Goal: Information Seeking & Learning: Learn about a topic

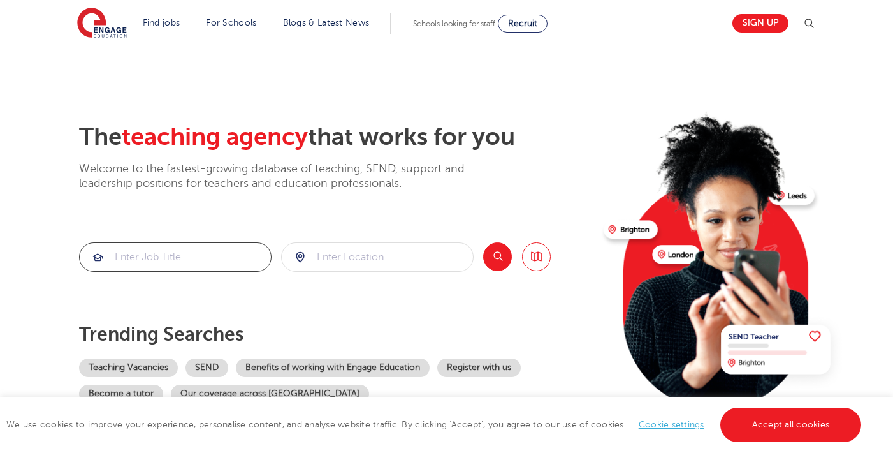
click at [142, 259] on input "search" at bounding box center [175, 257] width 191 height 28
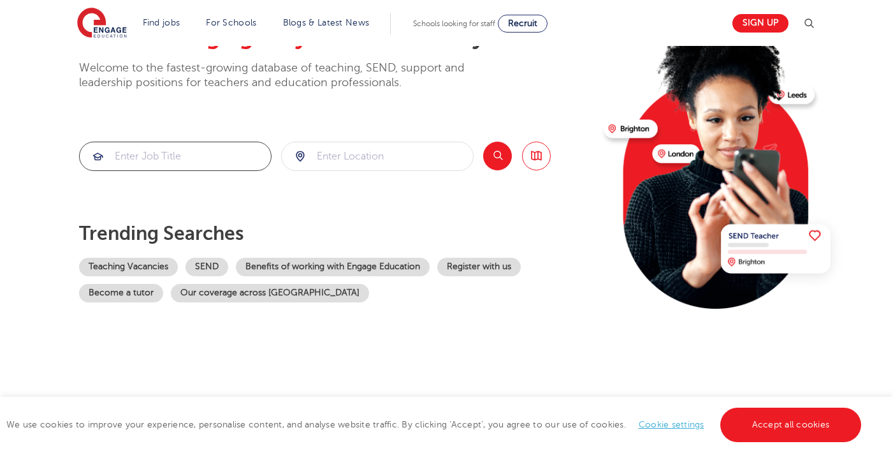
scroll to position [99, 0]
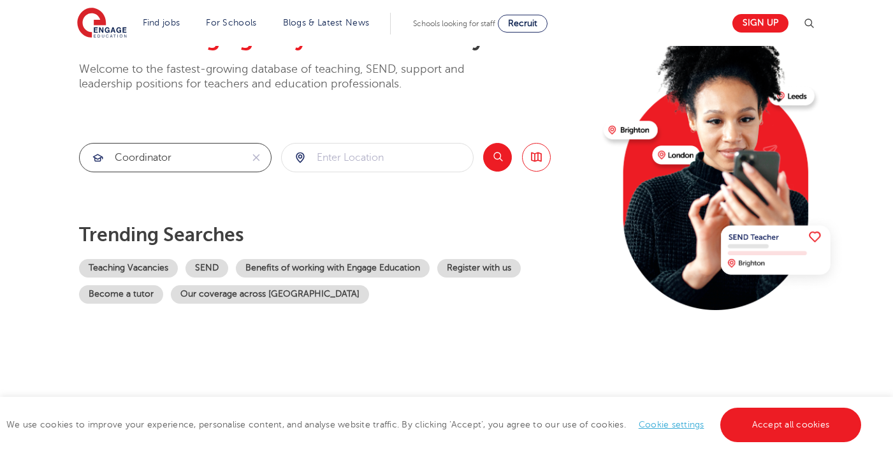
type input "coordinator"
click at [340, 155] on input "search" at bounding box center [377, 157] width 191 height 28
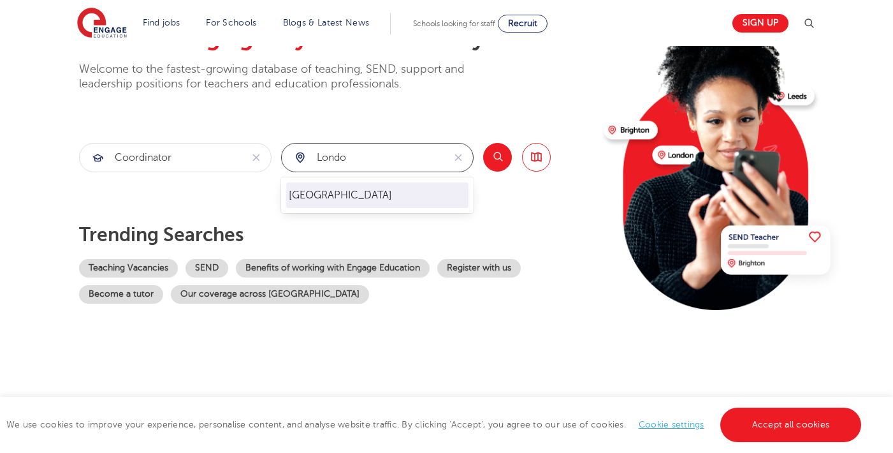
click at [344, 193] on li "[GEOGRAPHIC_DATA]" at bounding box center [377, 195] width 182 height 26
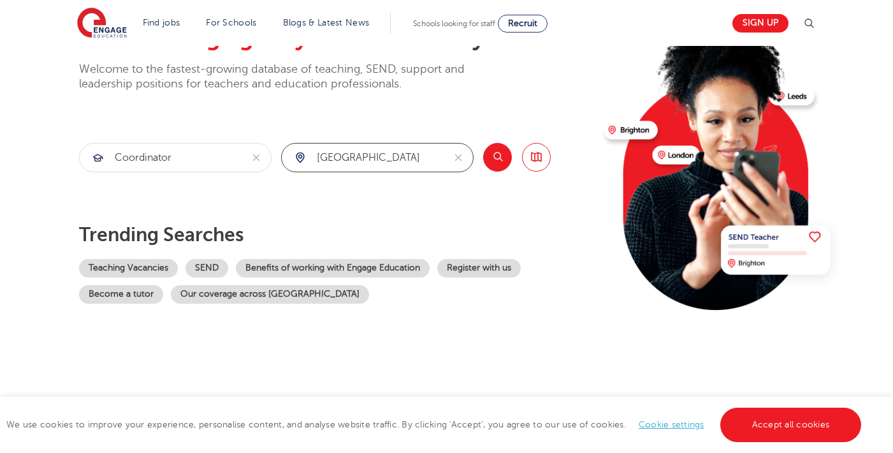
type input "[GEOGRAPHIC_DATA]"
click at [497, 154] on button "Search" at bounding box center [497, 157] width 29 height 29
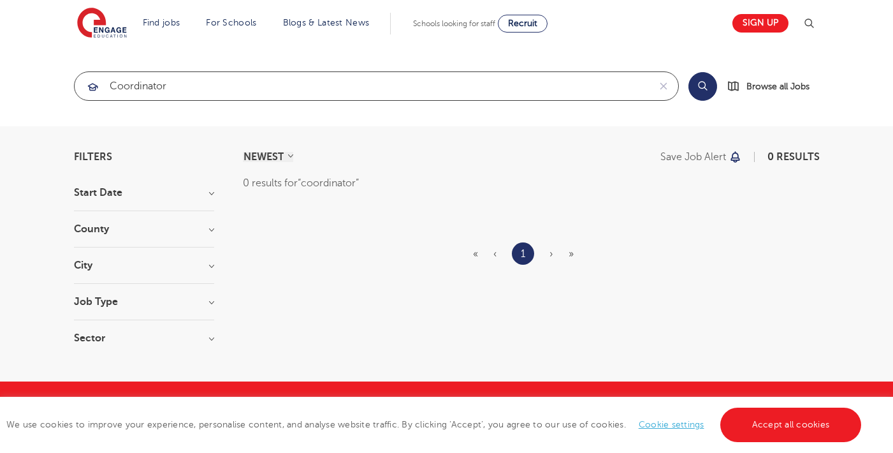
click at [212, 93] on input "coordinator" at bounding box center [362, 86] width 575 height 28
click at [211, 93] on input "coordinator" at bounding box center [362, 86] width 575 height 28
type input "coordinato"
click button "Submit" at bounding box center [0, 0] width 0 height 0
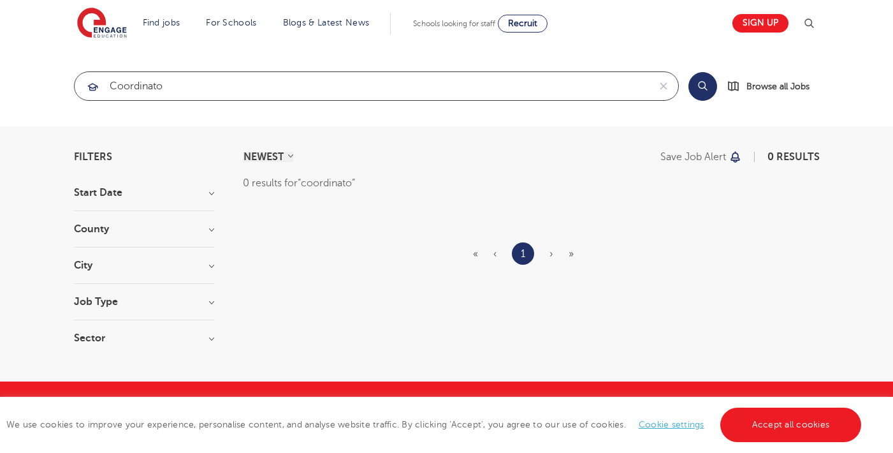
click at [202, 91] on input "coordinato" at bounding box center [362, 86] width 575 height 28
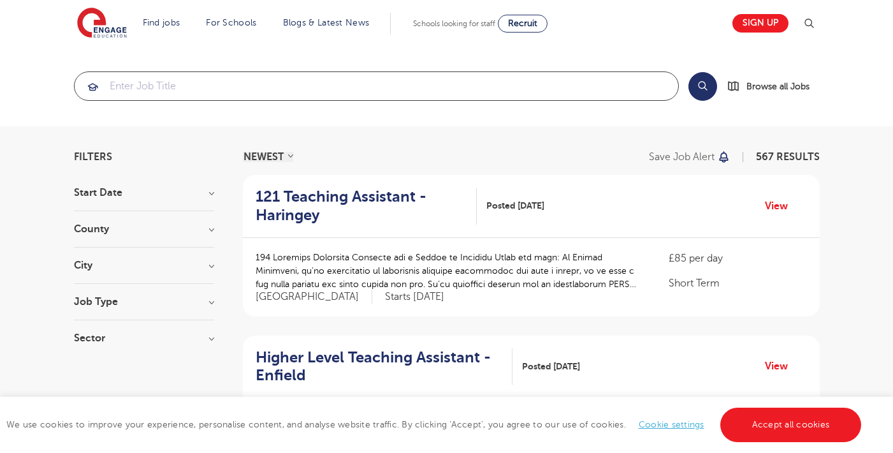
click button "Submit" at bounding box center [0, 0] width 0 height 0
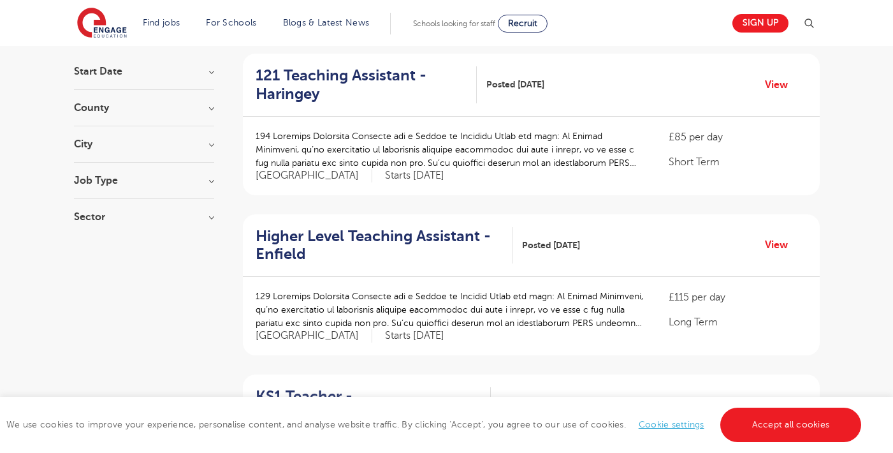
scroll to position [120, 0]
click at [778, 82] on link "View" at bounding box center [781, 86] width 33 height 17
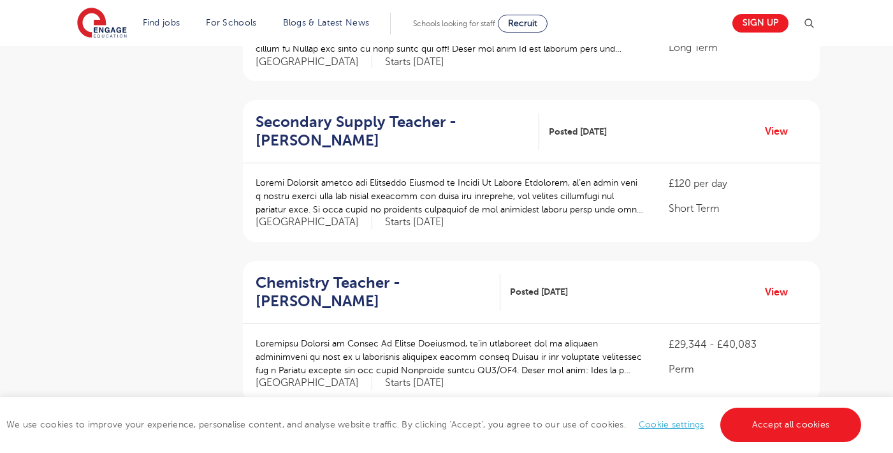
scroll to position [0, 0]
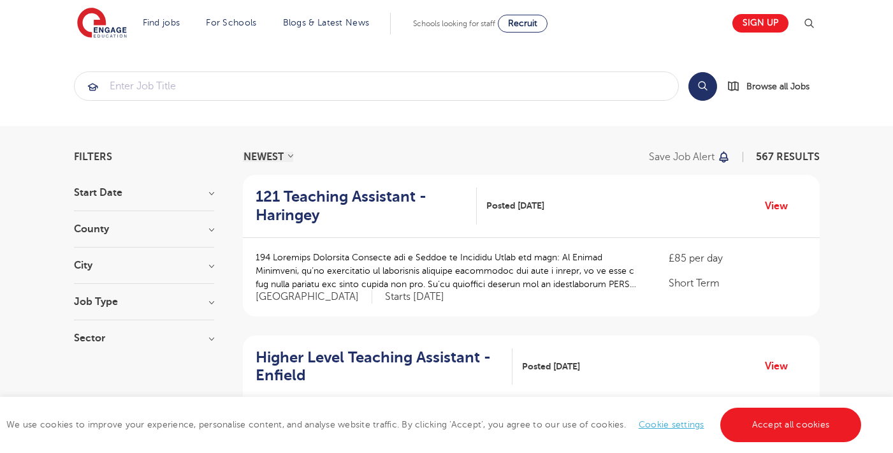
click at [127, 230] on h3 "County" at bounding box center [144, 229] width 140 height 10
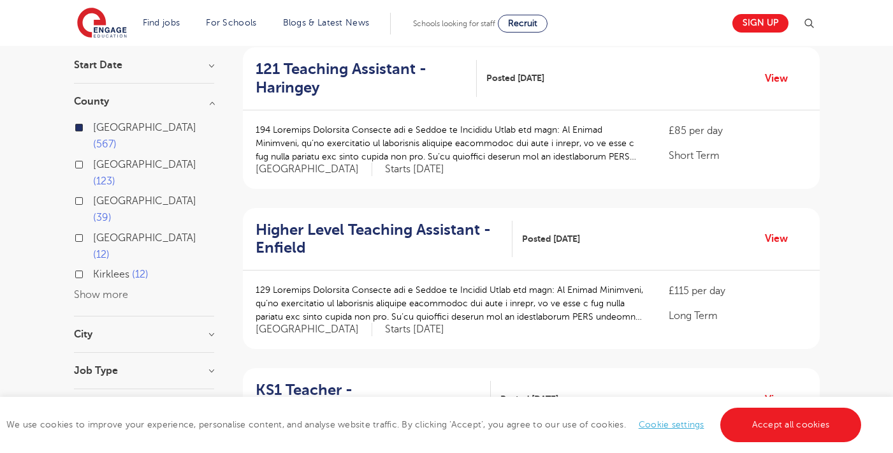
scroll to position [139, 0]
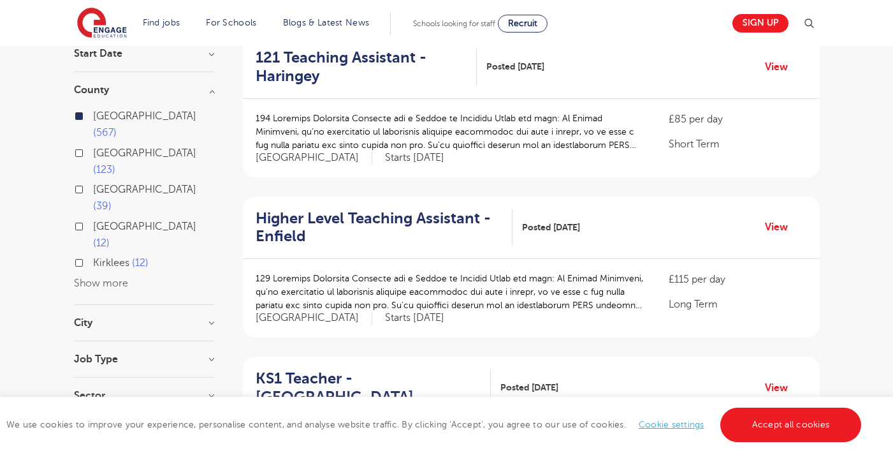
click at [114, 318] on h3 "City" at bounding box center [144, 323] width 140 height 10
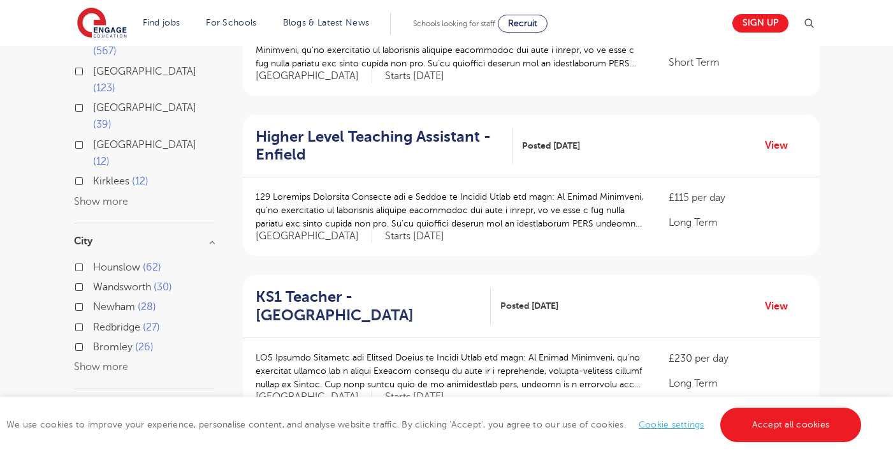
scroll to position [223, 0]
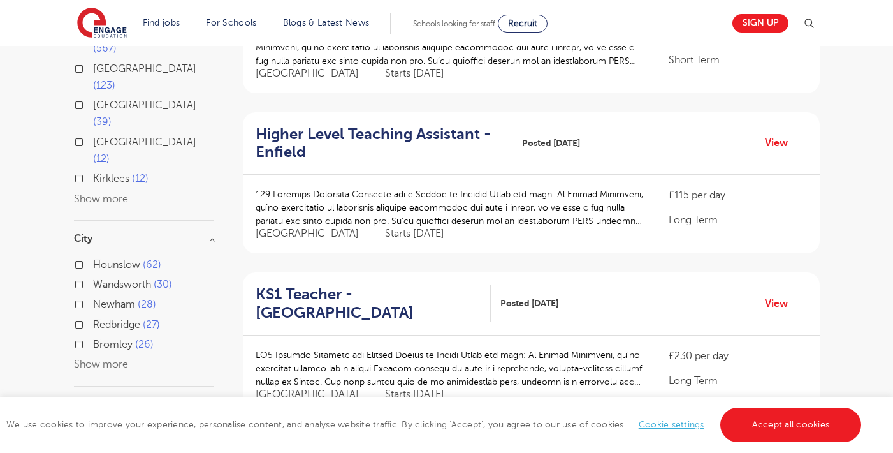
click at [115, 358] on button "Show more" at bounding box center [101, 363] width 54 height 11
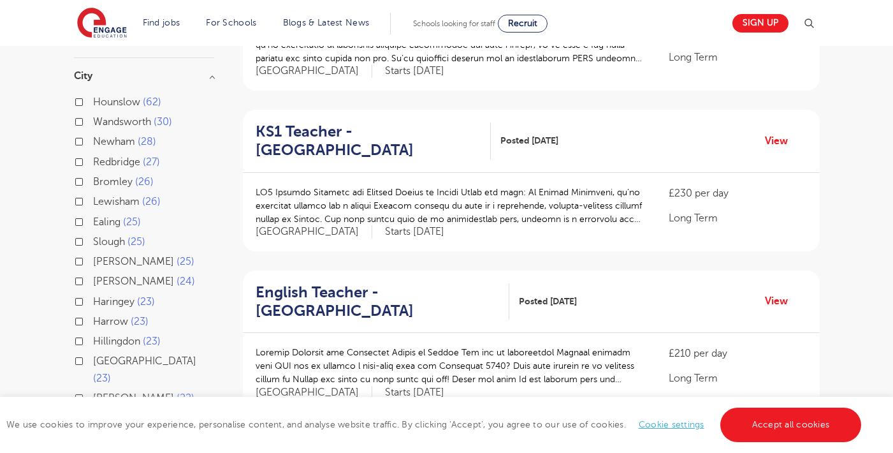
scroll to position [468, 0]
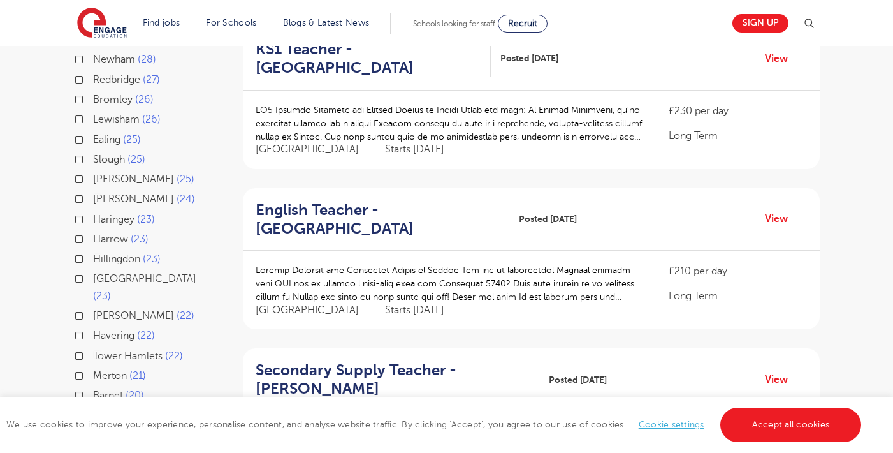
click at [93, 211] on label "Haringey 23" at bounding box center [124, 219] width 62 height 17
click at [93, 214] on input "Haringey 23" at bounding box center [97, 218] width 8 height 8
checkbox input "true"
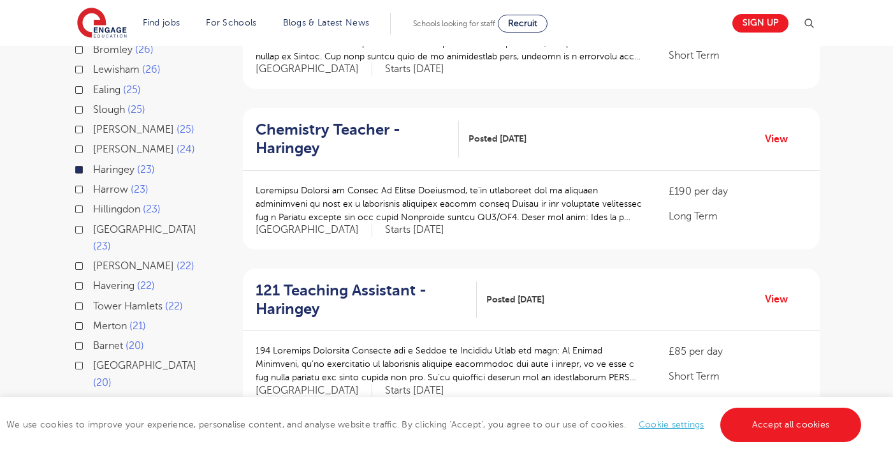
click at [93, 141] on label "Hackney 24" at bounding box center [144, 149] width 102 height 17
click at [93, 143] on input "Hackney 24" at bounding box center [97, 147] width 8 height 8
checkbox input "true"
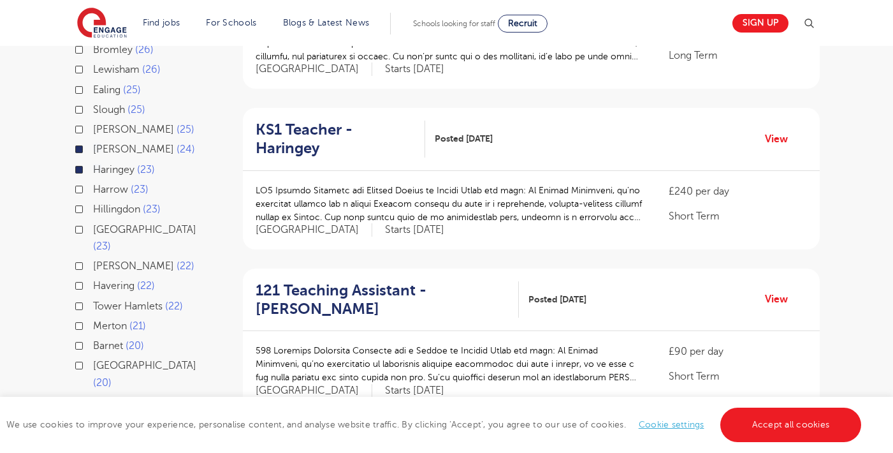
click at [93, 221] on label "Waltham Forest 23" at bounding box center [153, 238] width 121 height 34
click at [93, 224] on input "Waltham Forest 23" at bounding box center [97, 228] width 8 height 8
checkbox input "true"
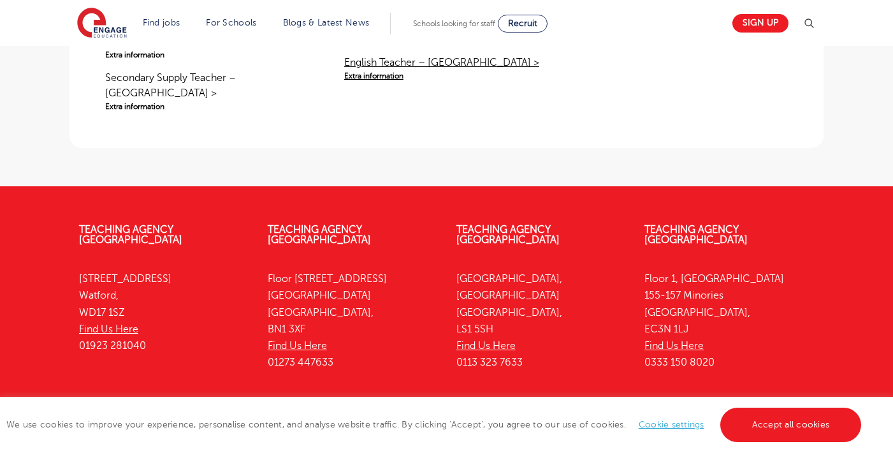
scroll to position [1343, 0]
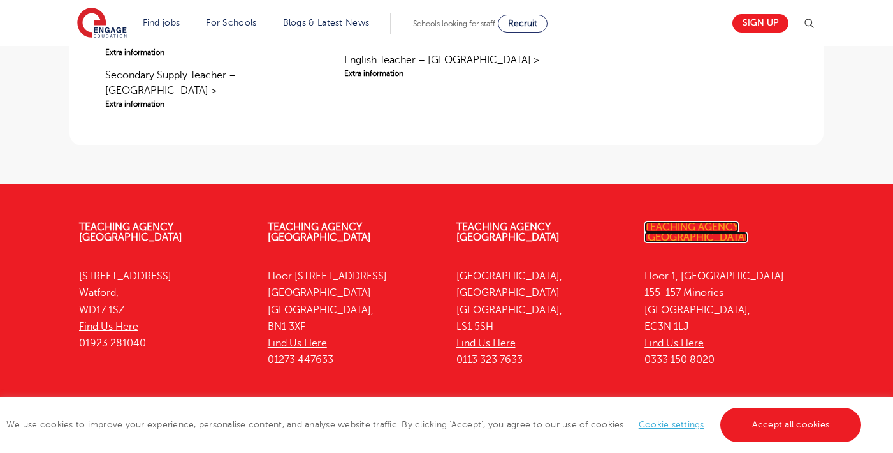
click at [699, 221] on link "Teaching Agency [GEOGRAPHIC_DATA]" at bounding box center [696, 232] width 103 height 22
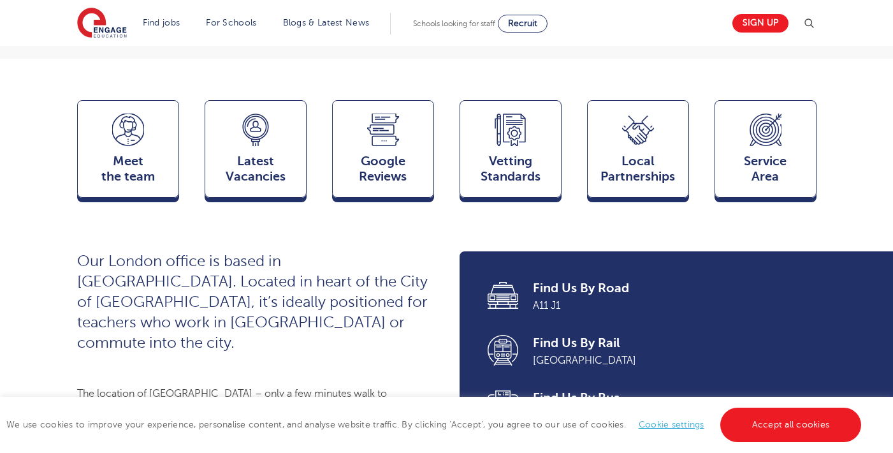
scroll to position [321, 0]
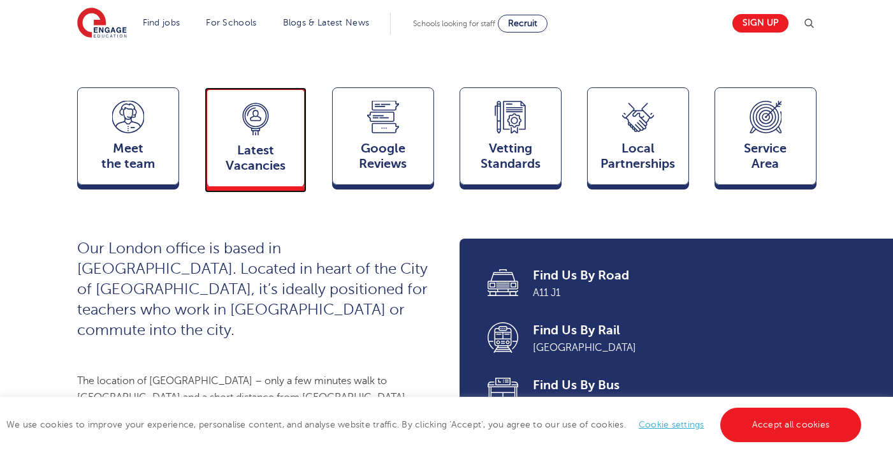
click at [246, 173] on span "Latest Vacancies" at bounding box center [256, 158] width 84 height 31
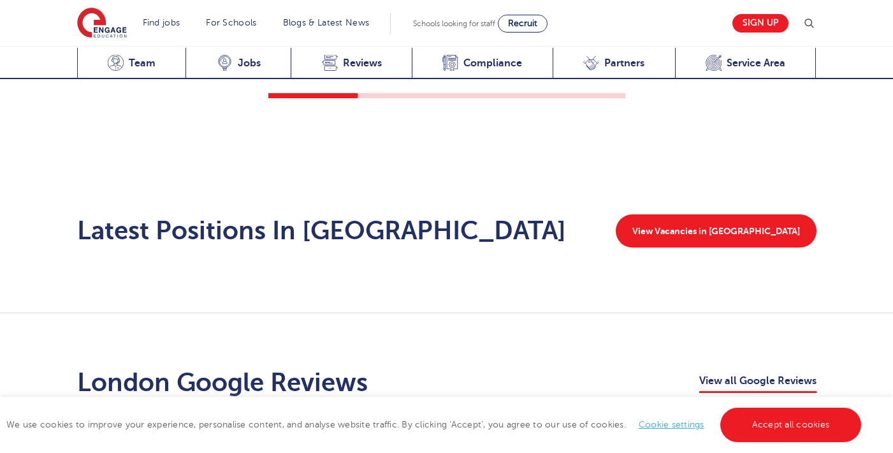
scroll to position [2016, 0]
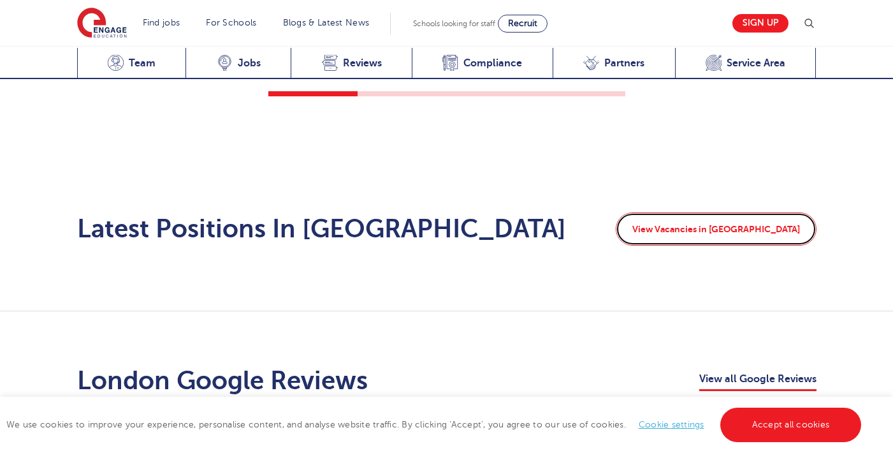
click at [694, 212] on link "View Vacancies in London" at bounding box center [716, 228] width 201 height 33
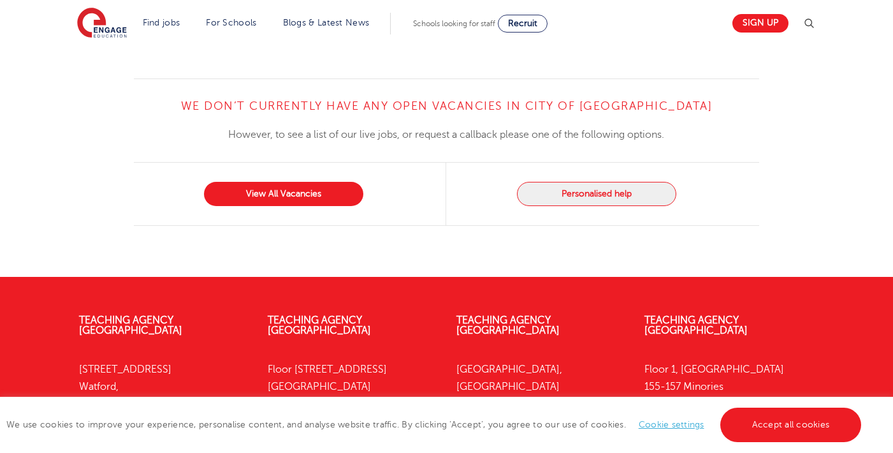
scroll to position [1337, 0]
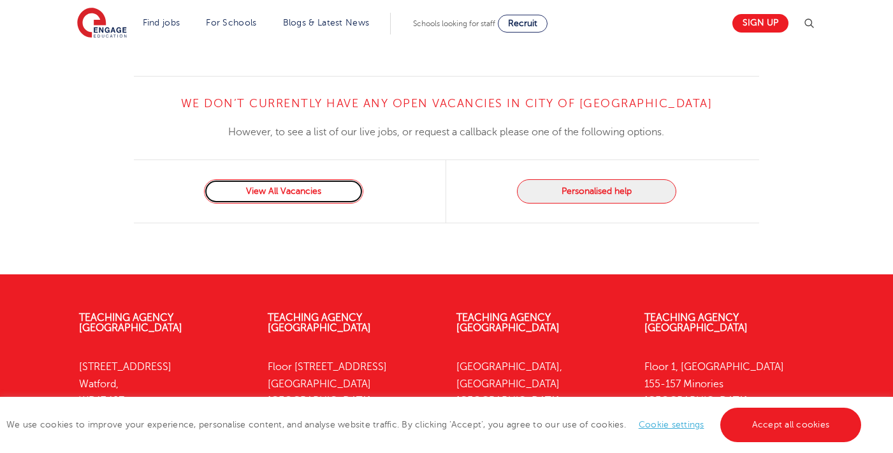
click at [284, 179] on link "View All Vacancies" at bounding box center [283, 191] width 159 height 24
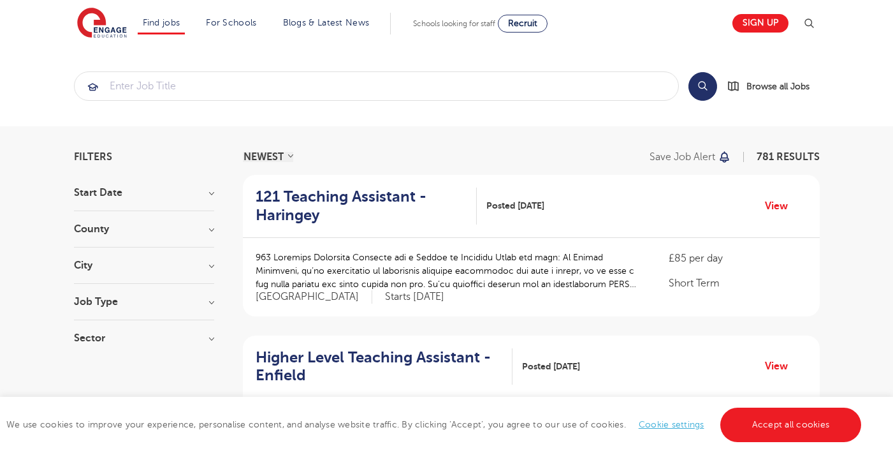
click at [184, 299] on h3 "Job Type" at bounding box center [144, 301] width 140 height 10
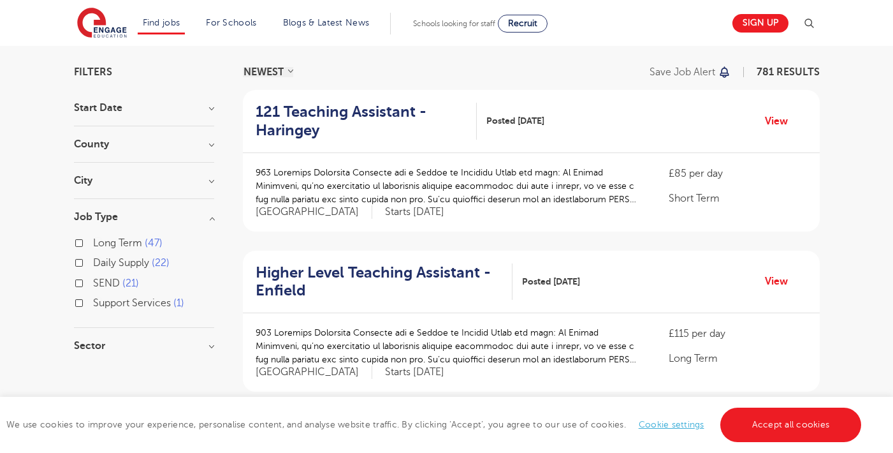
scroll to position [92, 0]
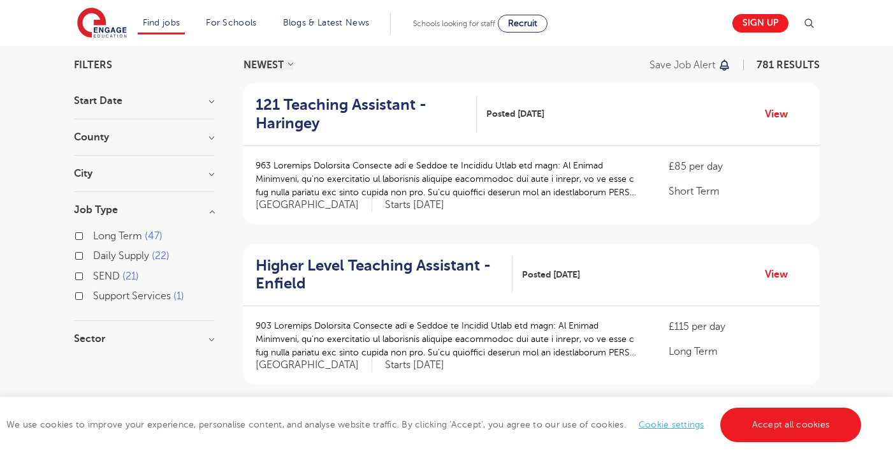
click at [199, 210] on h3 "Job Type" at bounding box center [144, 210] width 140 height 10
click at [171, 249] on h3 "Sector" at bounding box center [144, 246] width 140 height 10
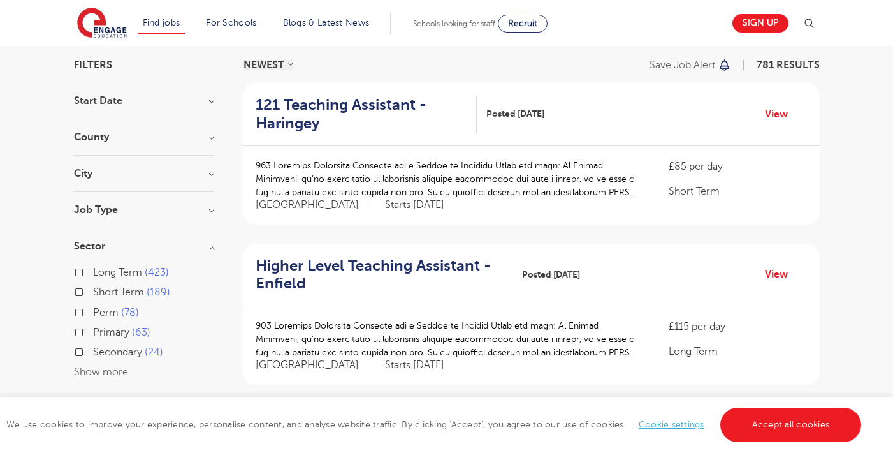
click at [167, 245] on h3 "Sector" at bounding box center [144, 246] width 140 height 10
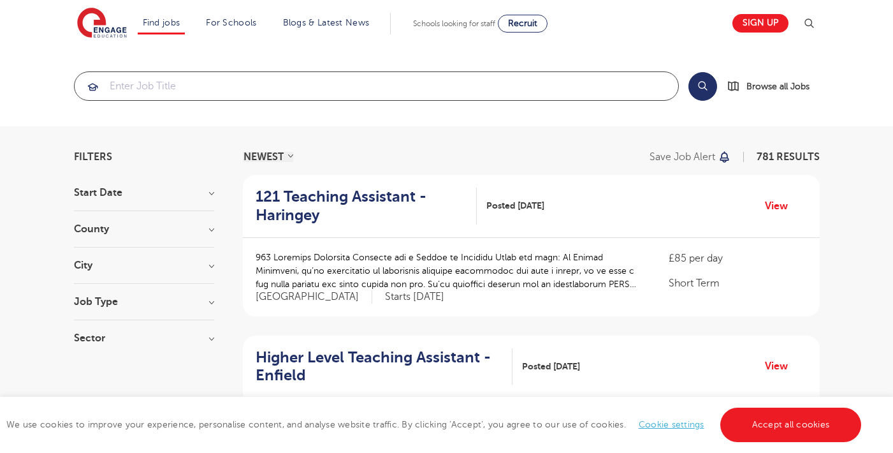
click at [205, 90] on input "search" at bounding box center [377, 86] width 604 height 28
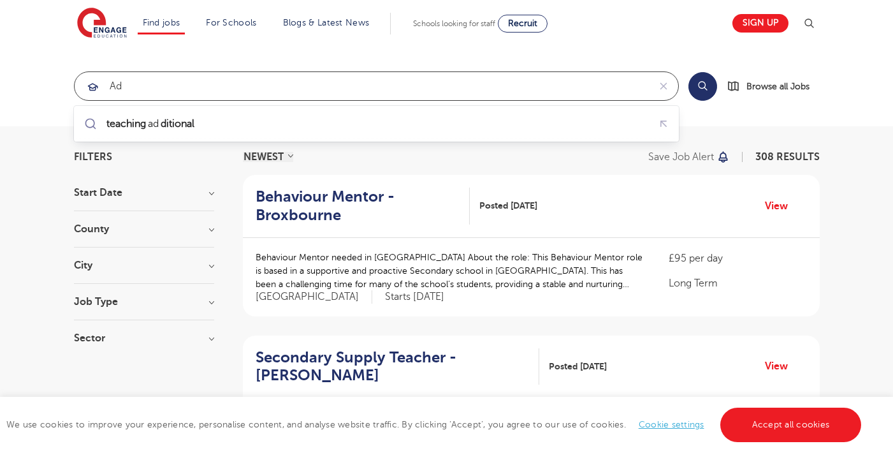
type input "a"
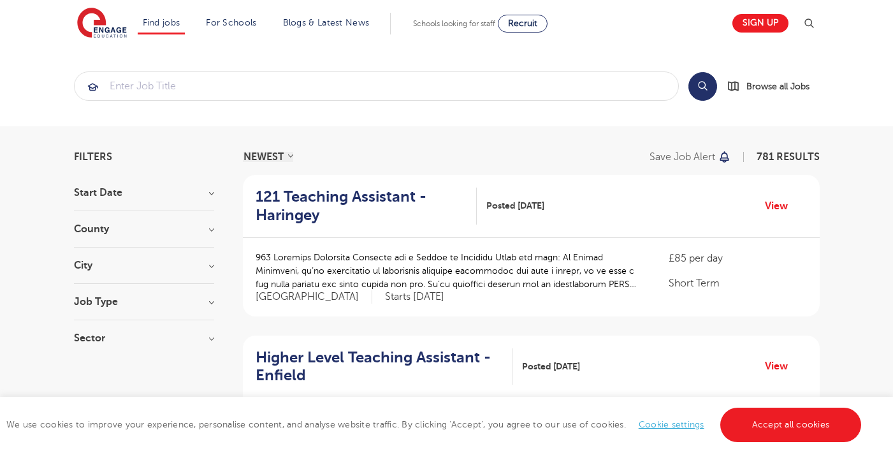
click at [152, 84] on input "search" at bounding box center [377, 86] width 604 height 28
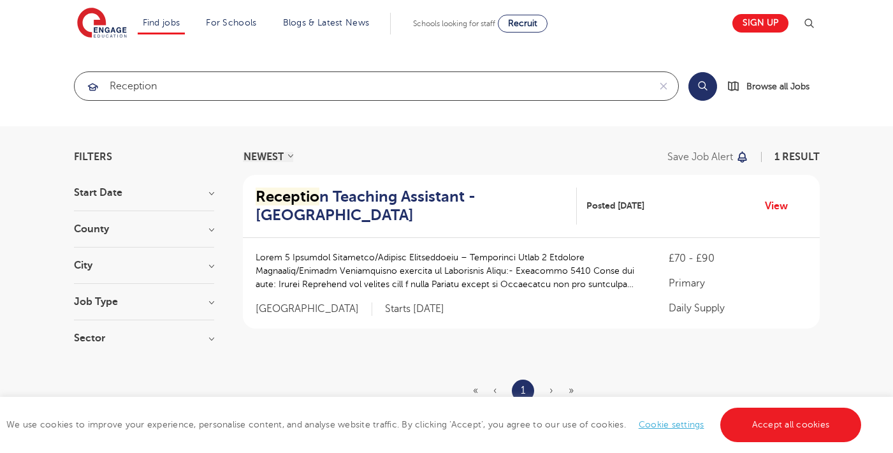
type input "reception"
click button "Submit" at bounding box center [0, 0] width 0 height 0
click at [212, 75] on input "reception" at bounding box center [362, 85] width 575 height 28
